Goal: Task Accomplishment & Management: Manage account settings

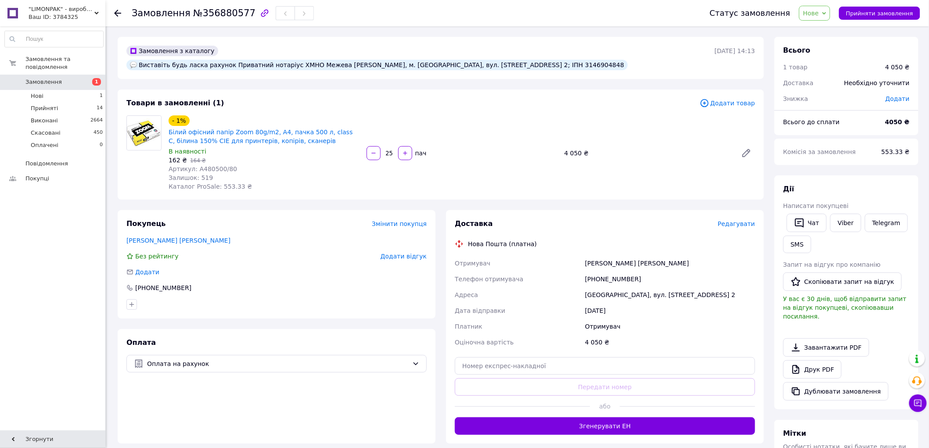
click at [819, 11] on span "Нове" at bounding box center [811, 13] width 16 height 7
click at [820, 25] on li "Прийнято" at bounding box center [820, 30] width 40 height 13
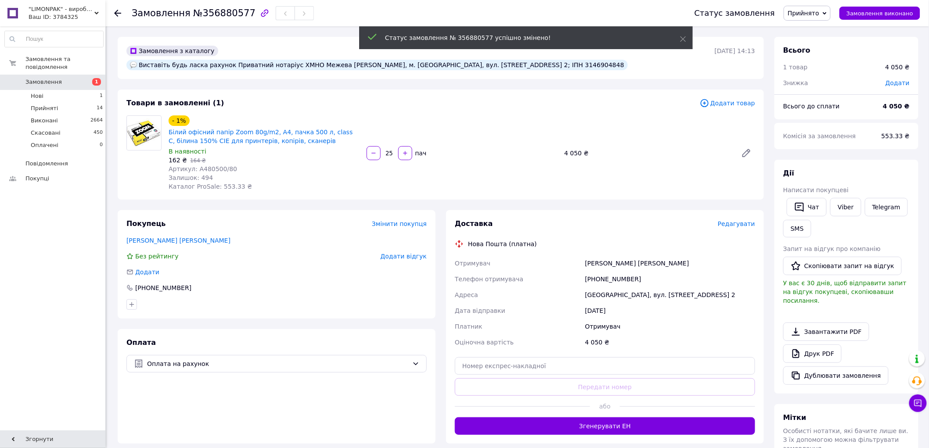
click at [583, 60] on div "Виставіть будь ласка рахунок Приватний нотаріус ХМНО Межева [PERSON_NAME], м. […" at bounding box center [377, 65] width 502 height 11
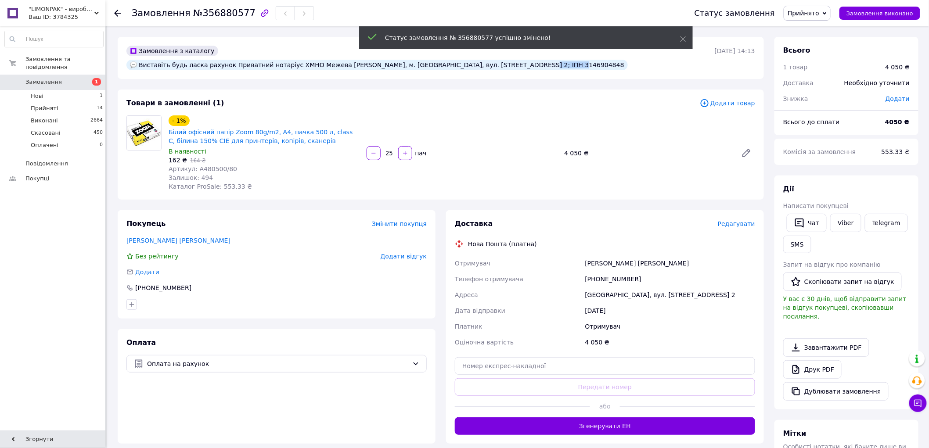
copy div "3146904848"
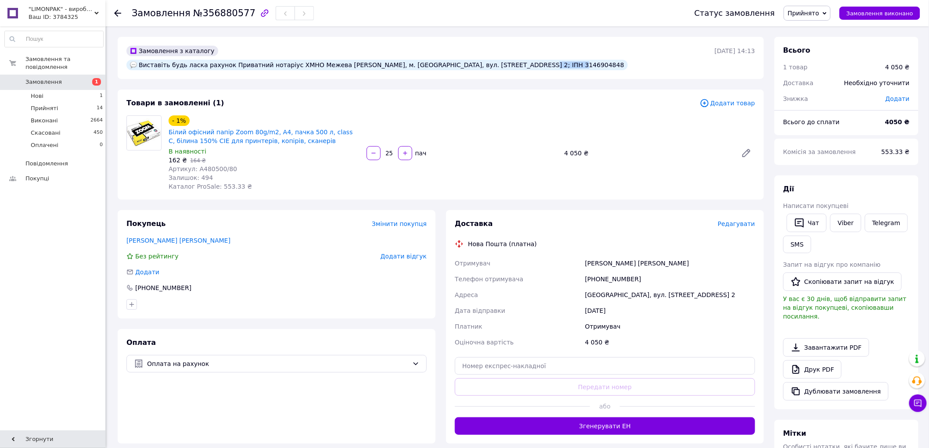
copy div "3146904848"
drag, startPoint x: 307, startPoint y: 51, endPoint x: 455, endPoint y: 50, distance: 147.1
click at [455, 60] on div "Виставіть будь ласка рахунок Приватний нотаріус ХМНО Межева [PERSON_NAME], м. […" at bounding box center [377, 65] width 502 height 11
copy div "Приватний нотаріус ХМНО Межева [PERSON_NAME][GEOGRAPHIC_DATA]"
click at [610, 271] on div "[PHONE_NUMBER]" at bounding box center [670, 279] width 173 height 16
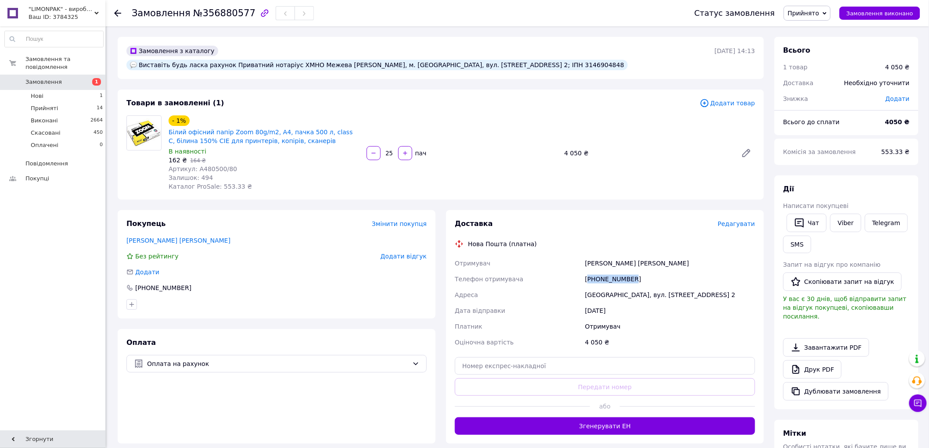
click at [610, 271] on div "[PHONE_NUMBER]" at bounding box center [670, 279] width 173 height 16
copy div "380996500049"
click at [71, 91] on li "Нові 1" at bounding box center [54, 96] width 108 height 12
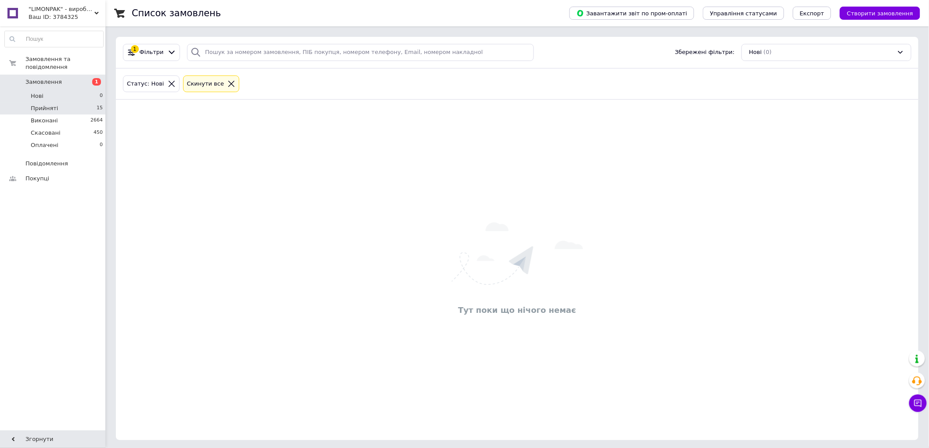
click at [63, 102] on li "Прийняті 15" at bounding box center [54, 108] width 108 height 12
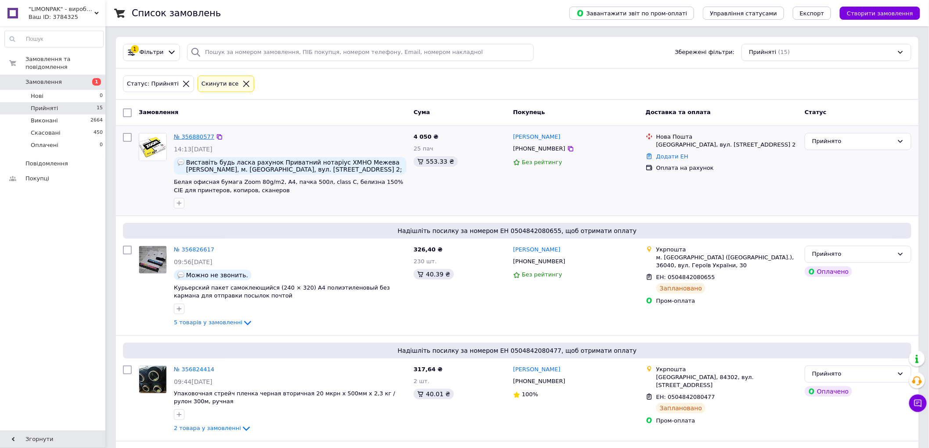
click at [195, 134] on link "№ 356880577" at bounding box center [194, 137] width 40 height 7
